Goal: Task Accomplishment & Management: Use online tool/utility

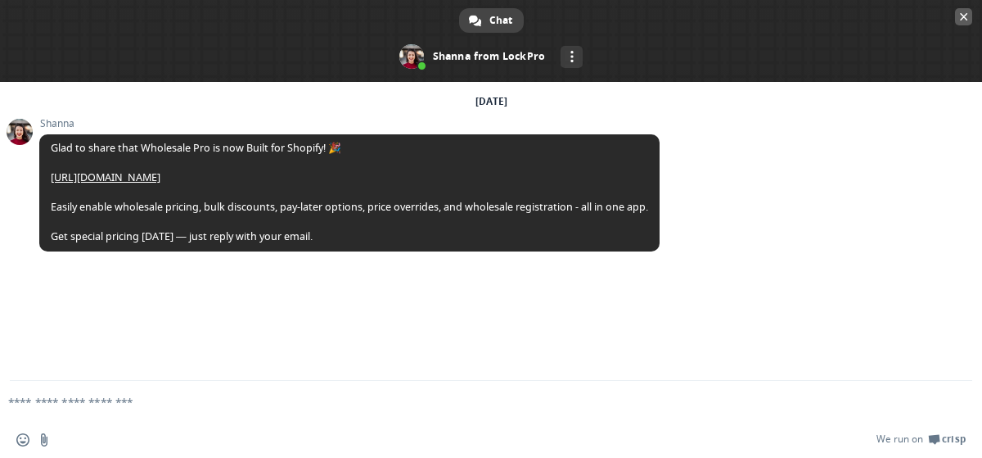
click at [961, 19] on span "Close chat" at bounding box center [964, 17] width 8 height 8
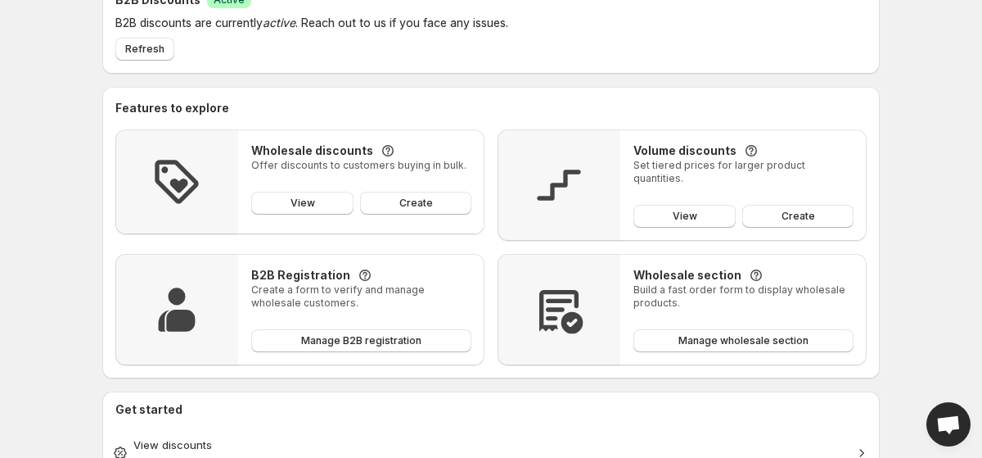
scroll to position [177, 0]
click at [660, 209] on link "View" at bounding box center [684, 215] width 102 height 23
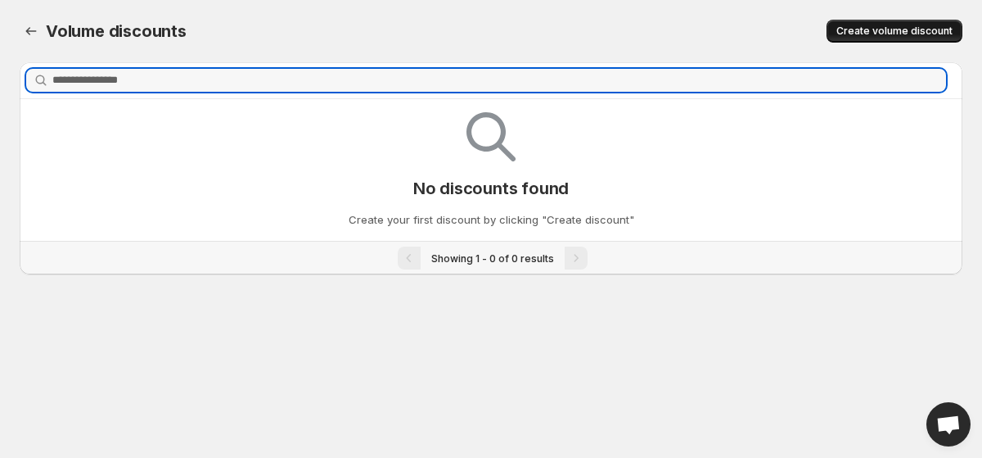
click at [879, 36] on span "Create volume discount" at bounding box center [894, 31] width 116 height 13
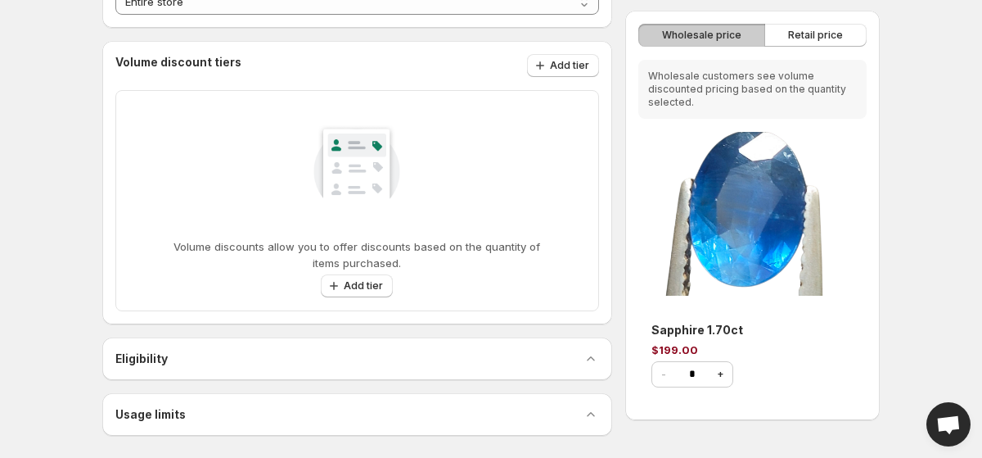
scroll to position [234, 0]
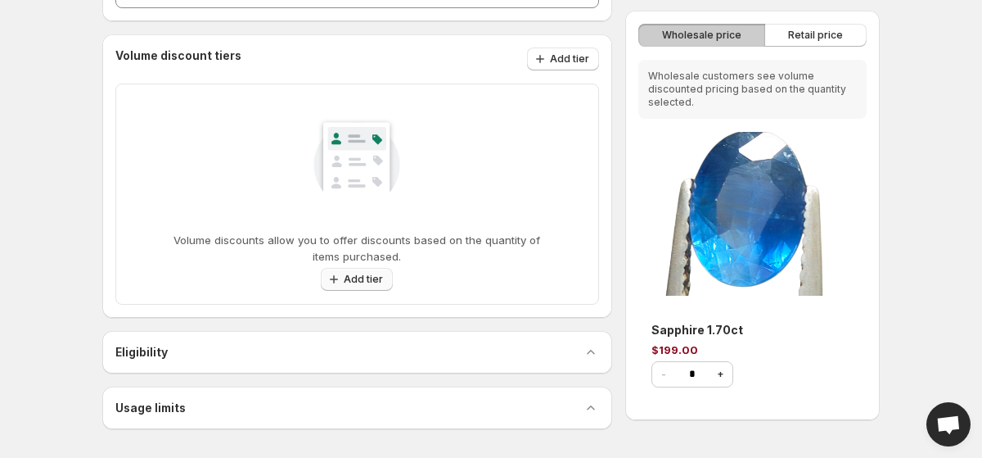
click at [358, 283] on span "Add tier" at bounding box center [363, 279] width 39 height 13
select select "**********"
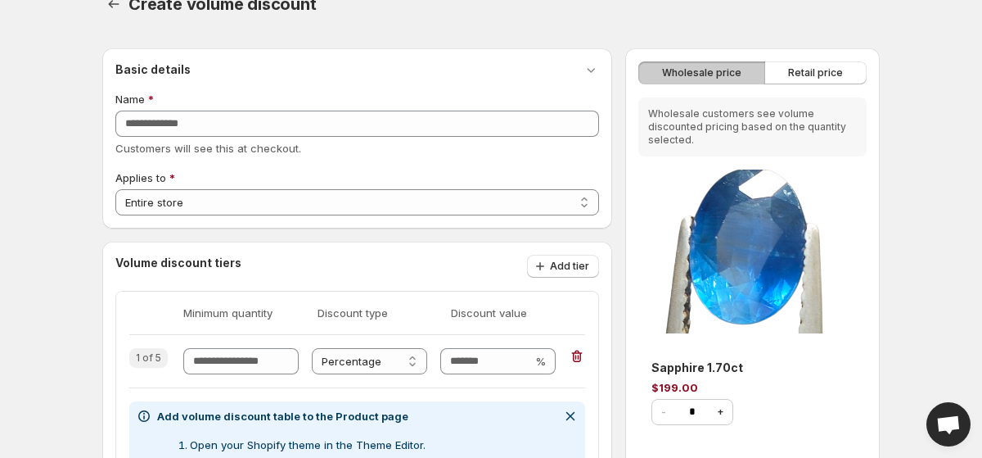
scroll to position [0, 0]
